Goal: Task Accomplishment & Management: Use online tool/utility

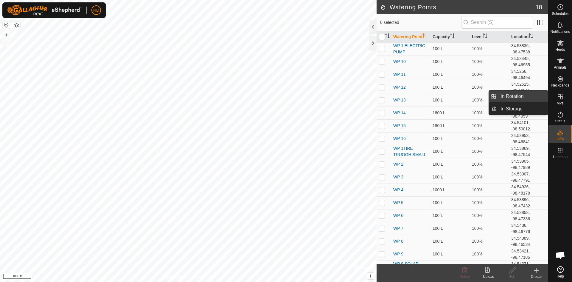
click at [508, 93] on link "In Rotation" at bounding box center [522, 96] width 51 height 12
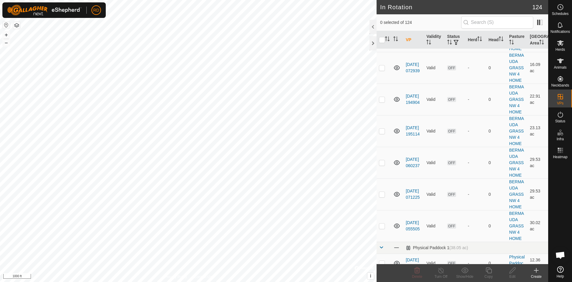
scroll to position [2190, 0]
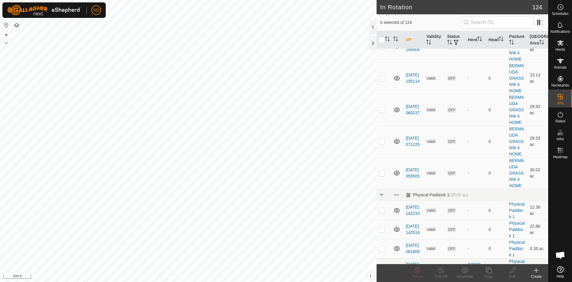
checkbox input "true"
click at [491, 273] on icon at bounding box center [488, 269] width 7 height 7
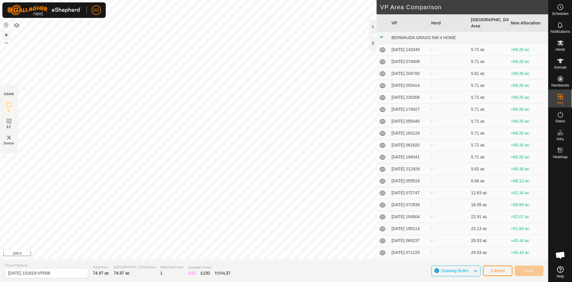
click at [5, 33] on button "+" at bounding box center [6, 34] width 7 height 7
click at [3, 35] on button "+" at bounding box center [6, 34] width 7 height 7
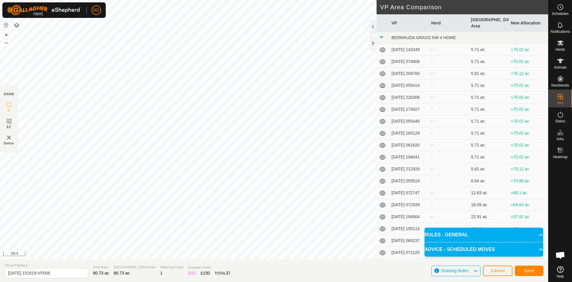
click at [216, 0] on html "RD Schedules Notifications Herds Animals Neckbands VPs Status Infra Heatmap Hel…" at bounding box center [286, 141] width 572 height 282
click at [530, 271] on span "Save" at bounding box center [529, 270] width 10 height 5
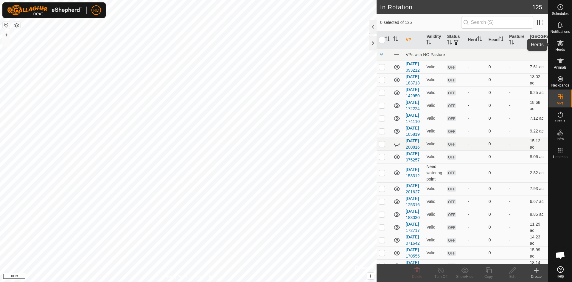
click at [559, 46] on icon at bounding box center [560, 42] width 7 height 7
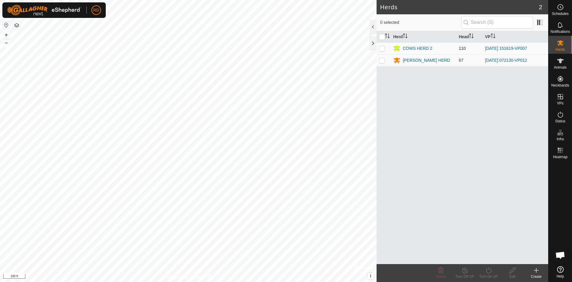
click at [381, 48] on p-checkbox at bounding box center [382, 48] width 6 height 5
checkbox input "true"
click at [491, 272] on icon at bounding box center [488, 270] width 5 height 6
click at [487, 256] on link "Now" at bounding box center [506, 257] width 59 height 12
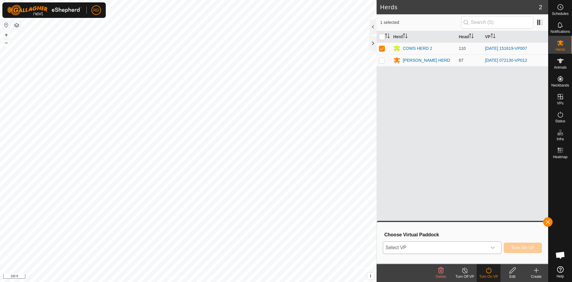
click at [490, 248] on div "dropdown trigger" at bounding box center [493, 247] width 12 height 12
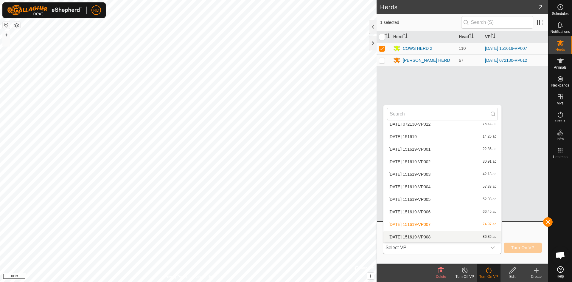
scroll to position [1162, 0]
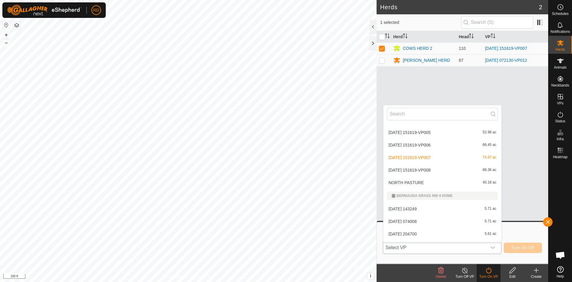
click at [424, 169] on li "[DATE] 151619-VP008 86.36 ac" at bounding box center [443, 170] width 118 height 12
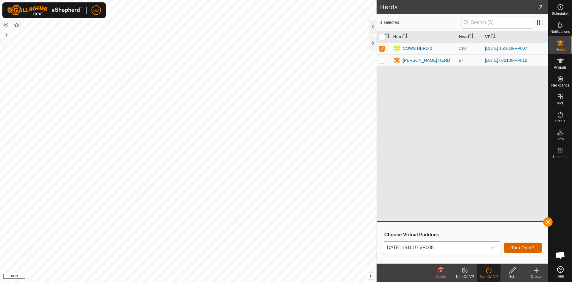
click at [530, 244] on button "Turn On VP" at bounding box center [523, 247] width 38 height 10
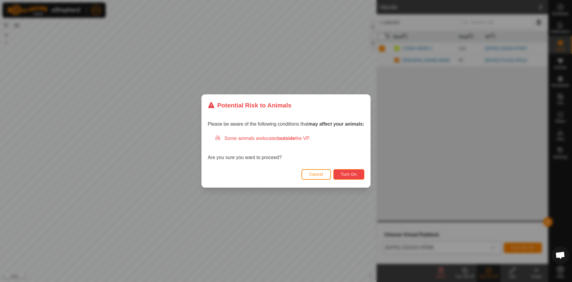
click at [358, 172] on button "Turn On" at bounding box center [349, 174] width 31 height 10
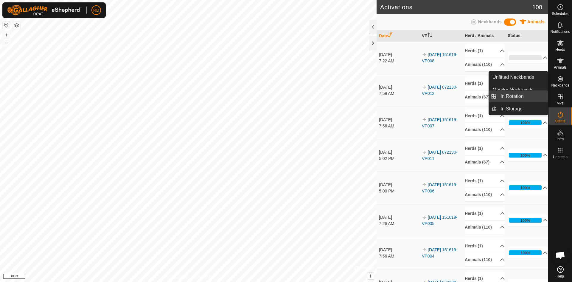
click at [511, 96] on link "In Rotation" at bounding box center [522, 96] width 51 height 12
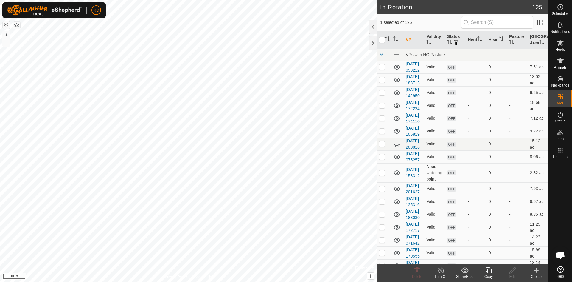
drag, startPoint x: 511, startPoint y: 96, endPoint x: 545, endPoint y: 58, distance: 51.5
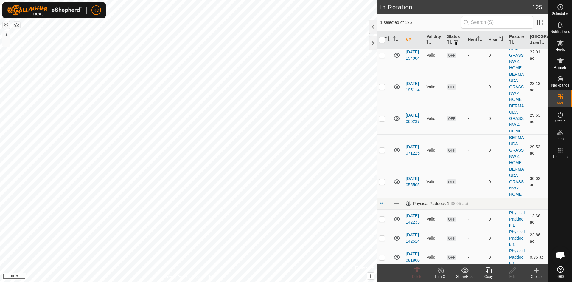
scroll to position [2245, 0]
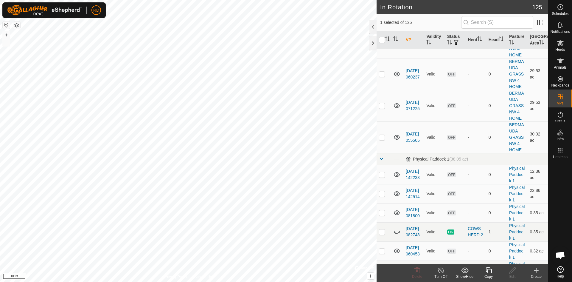
checkbox input "false"
